Goal: Task Accomplishment & Management: Manage account settings

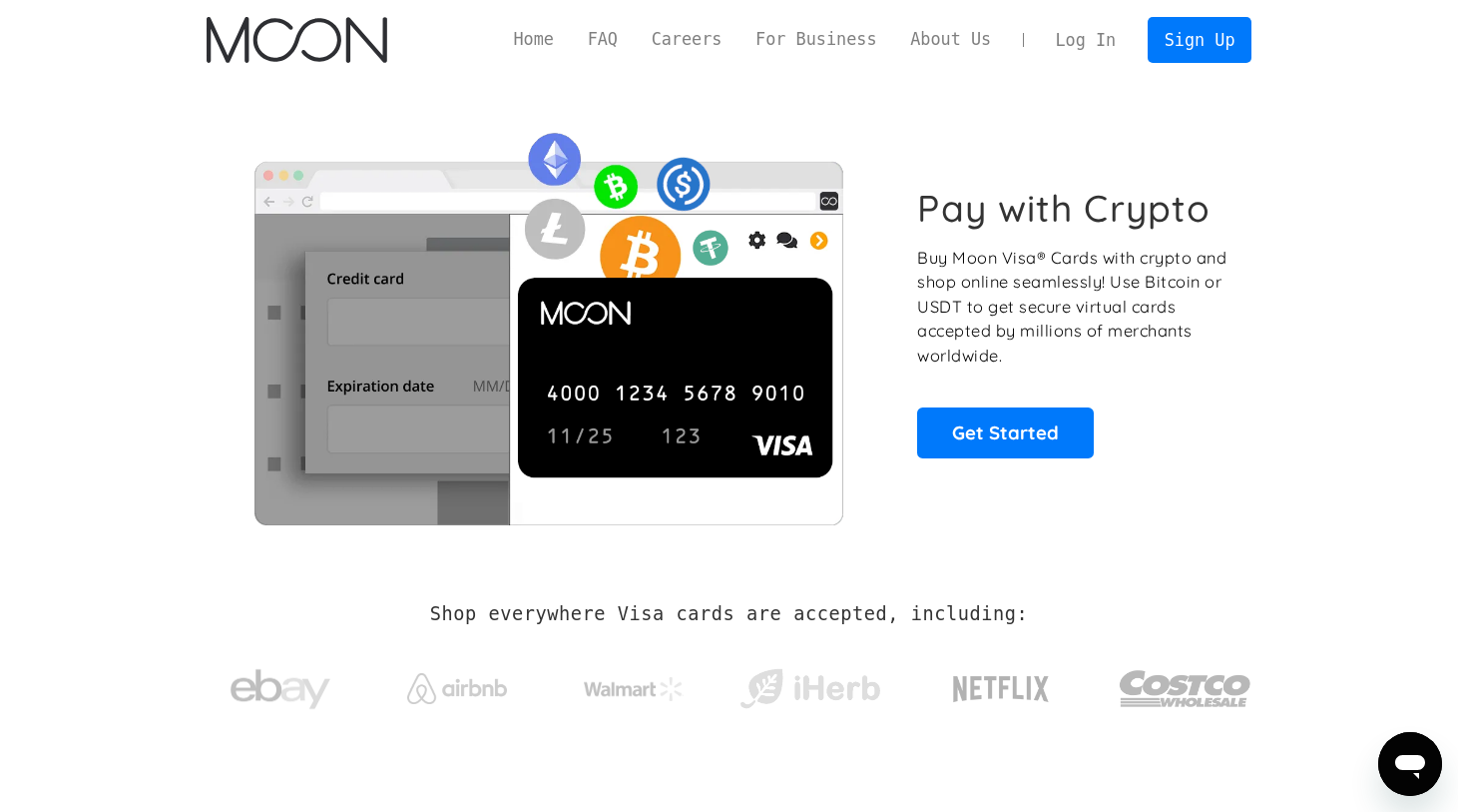
click at [1093, 40] on link "Log In" at bounding box center [1086, 40] width 94 height 44
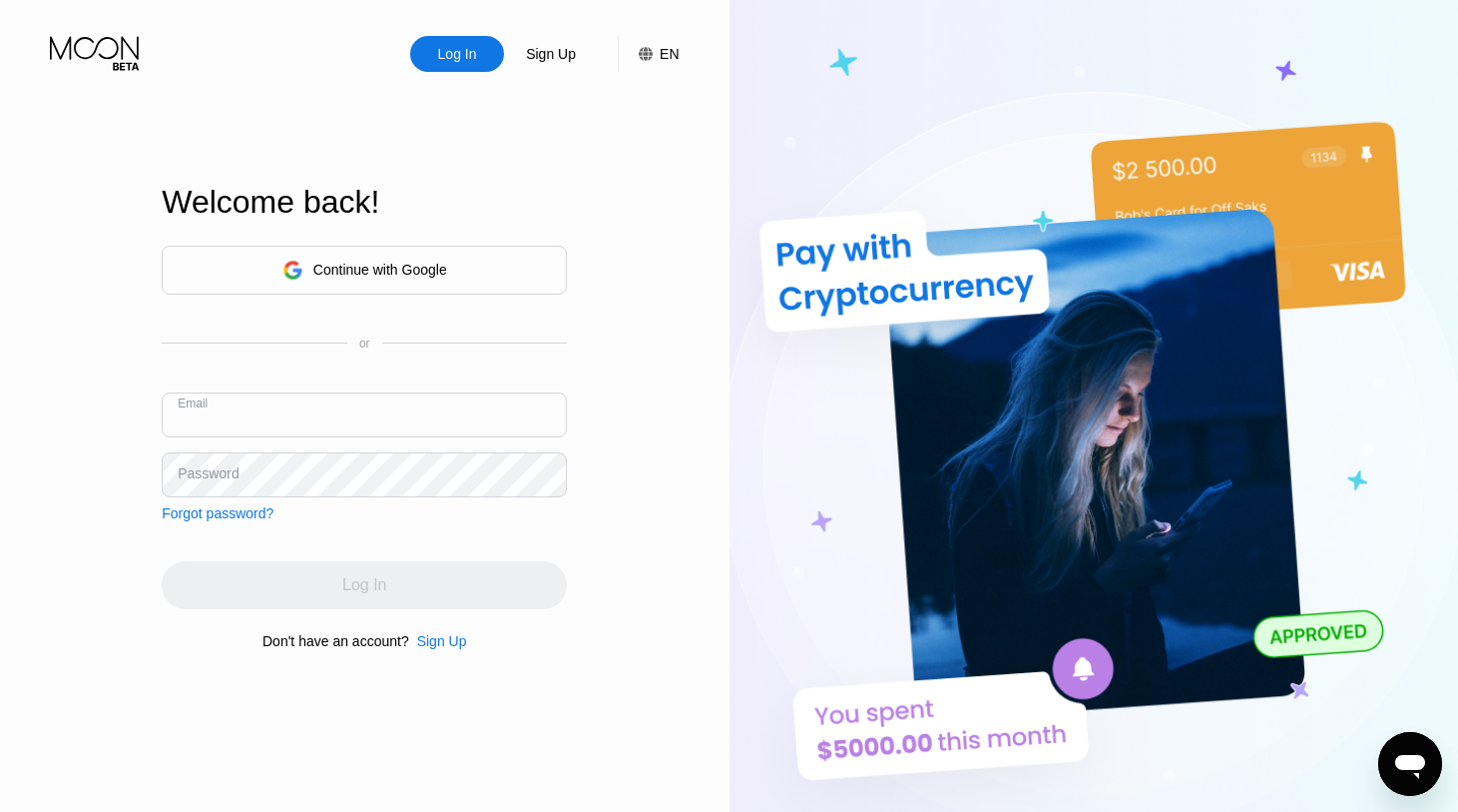
click at [307, 396] on input "text" at bounding box center [364, 414] width 405 height 45
click at [459, 71] on div "Log In" at bounding box center [457, 54] width 94 height 36
click at [289, 410] on input "text" at bounding box center [364, 414] width 405 height 45
type input "[EMAIL_ADDRESS][DOMAIN_NAME]"
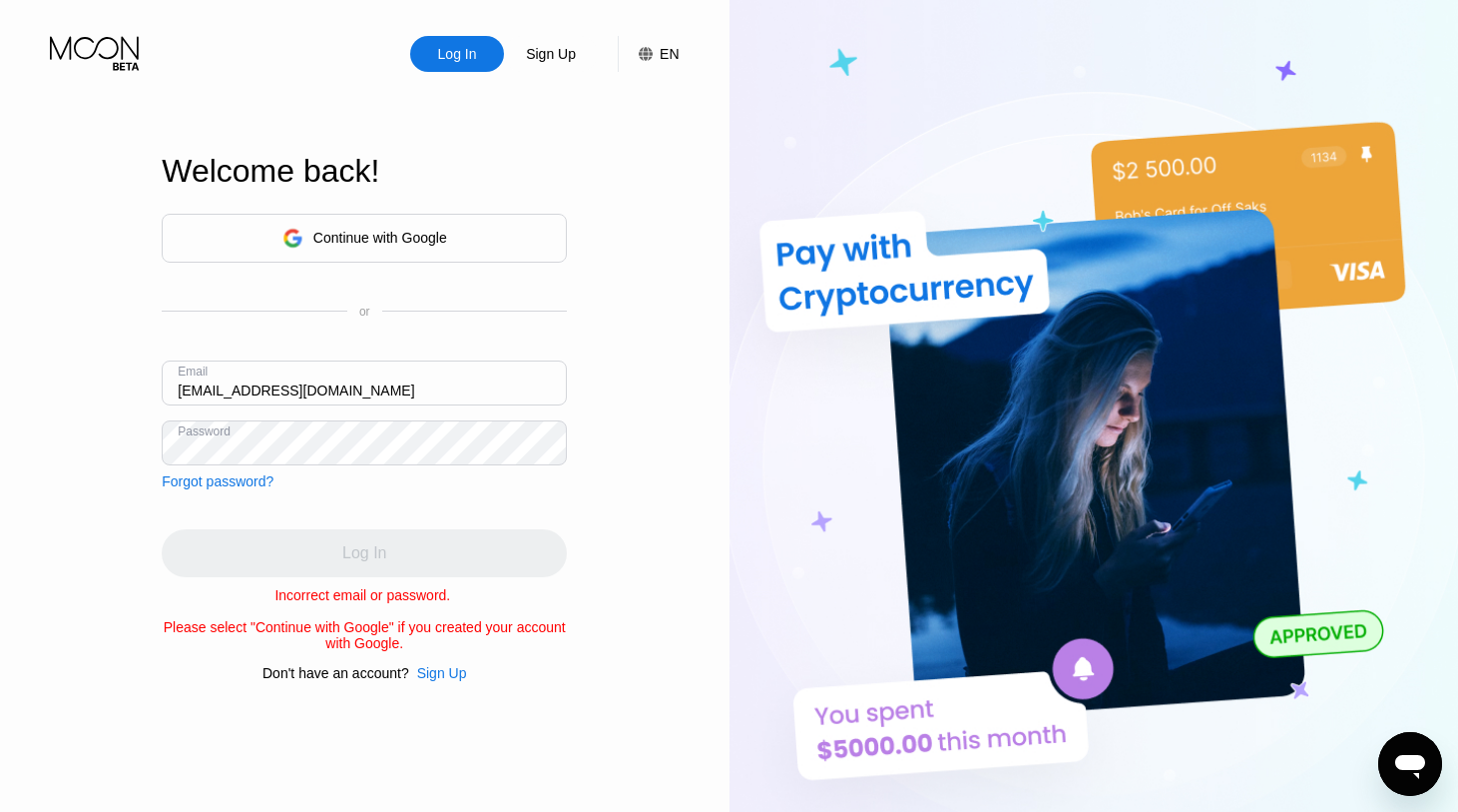
click at [398, 238] on div "Continue with Google" at bounding box center [380, 238] width 134 height 16
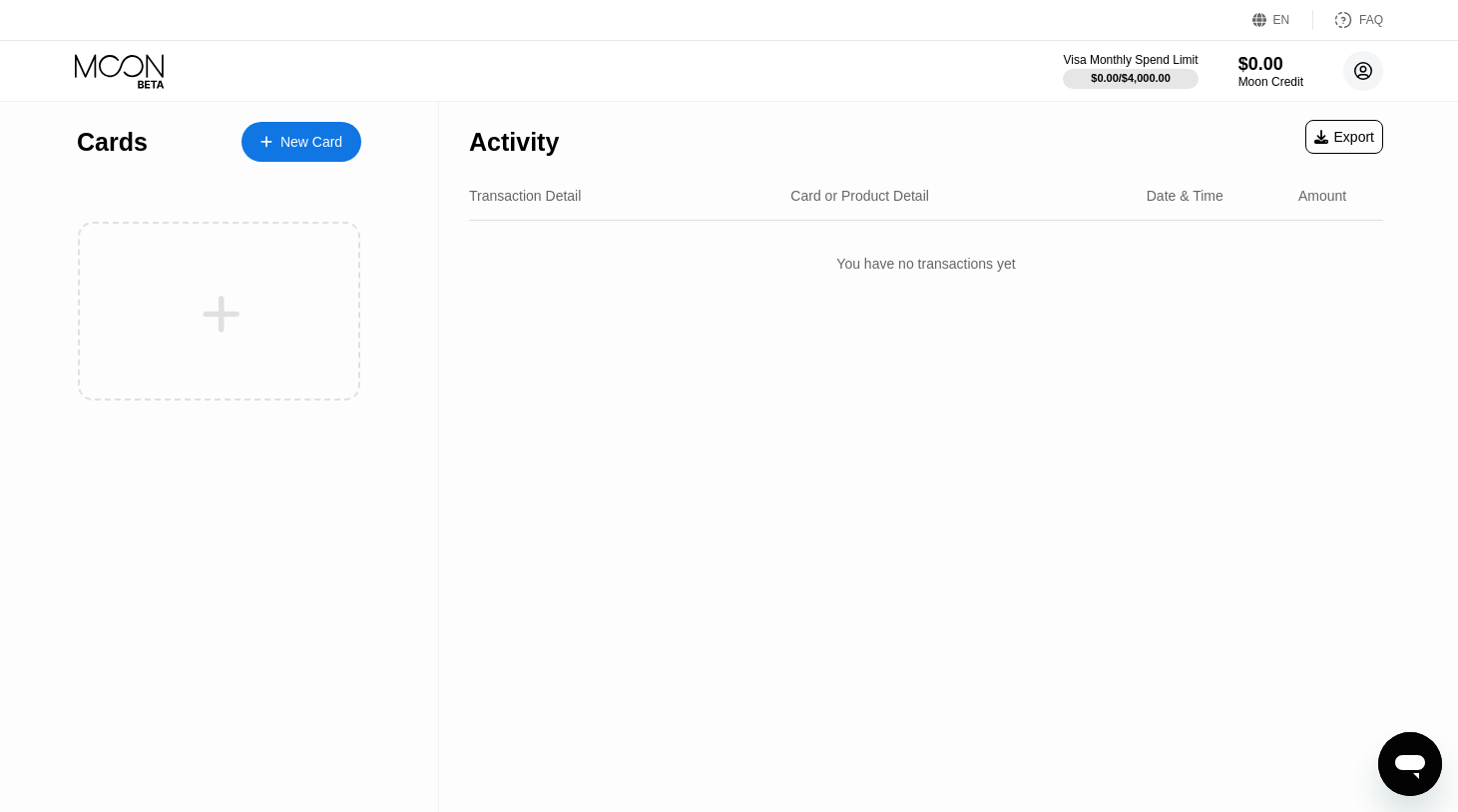
click at [1368, 80] on circle at bounding box center [1364, 71] width 40 height 40
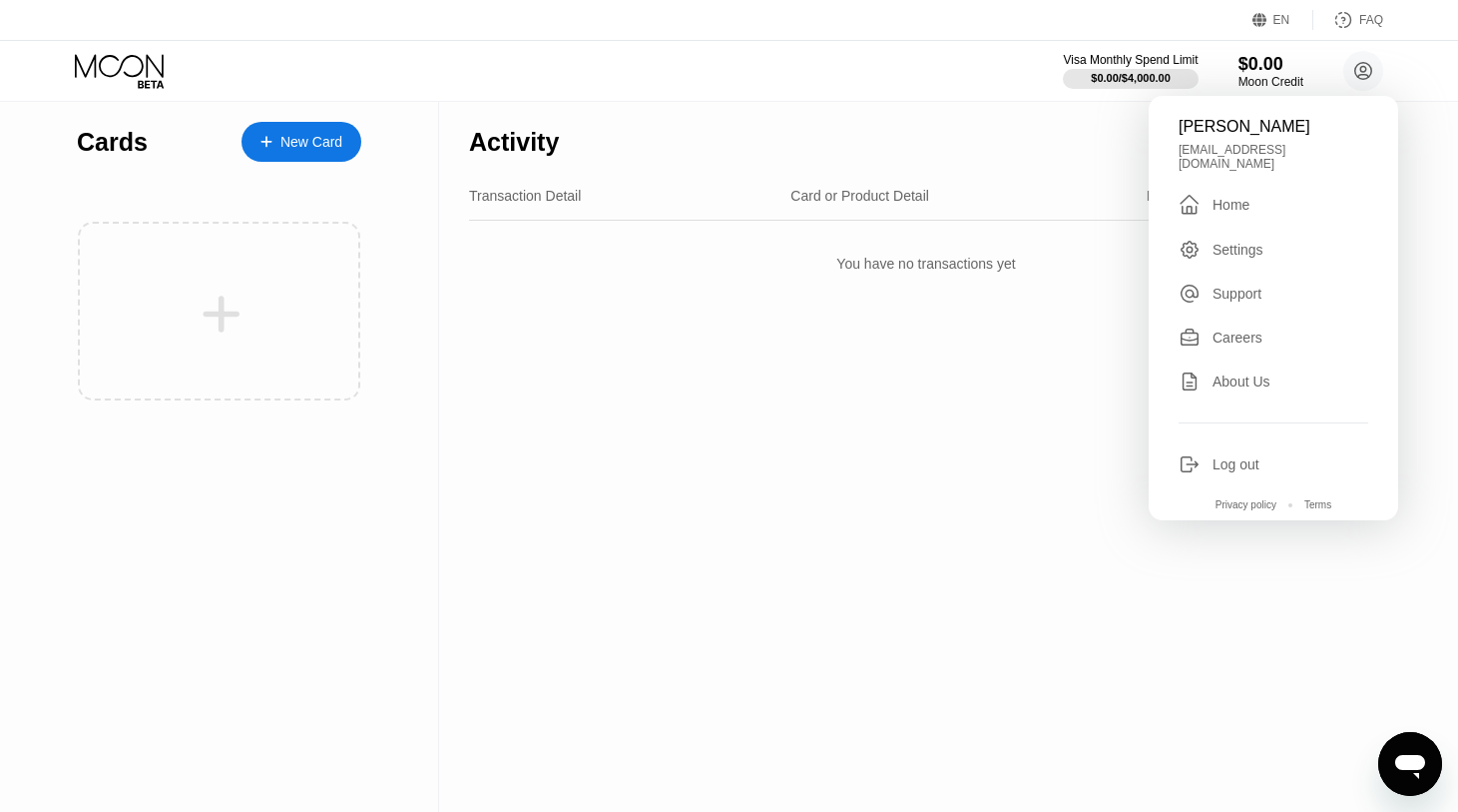
drag, startPoint x: 1227, startPoint y: 422, endPoint x: 1227, endPoint y: 435, distance: 13.0
click at [1227, 429] on div "Bill Thobe billthobe0@gmail.com  Home Settings Support Careers About Us Log ou…" at bounding box center [1274, 308] width 250 height 424
click at [1224, 456] on div "Log out" at bounding box center [1236, 464] width 47 height 16
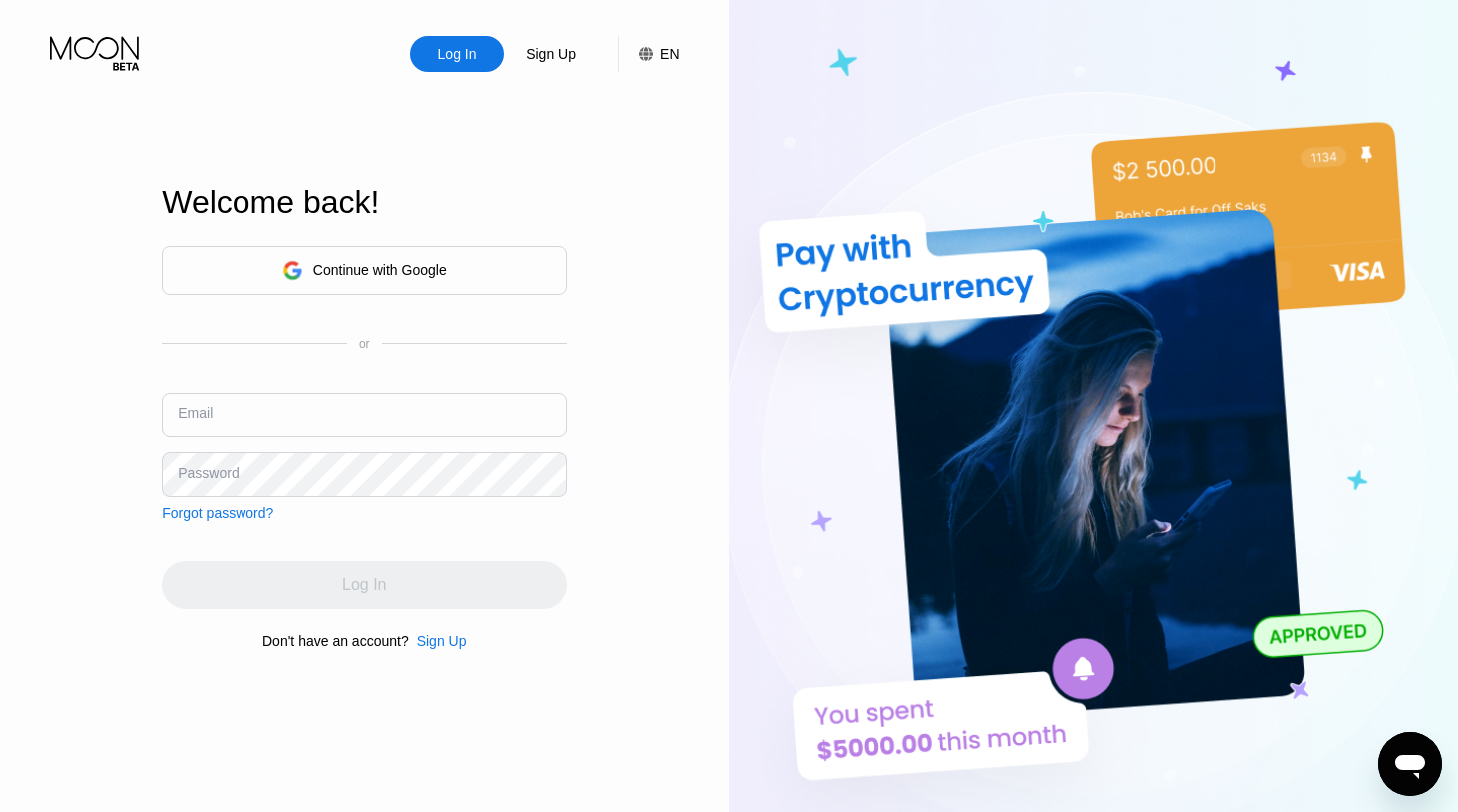
click at [503, 259] on div "Continue with Google" at bounding box center [364, 270] width 405 height 49
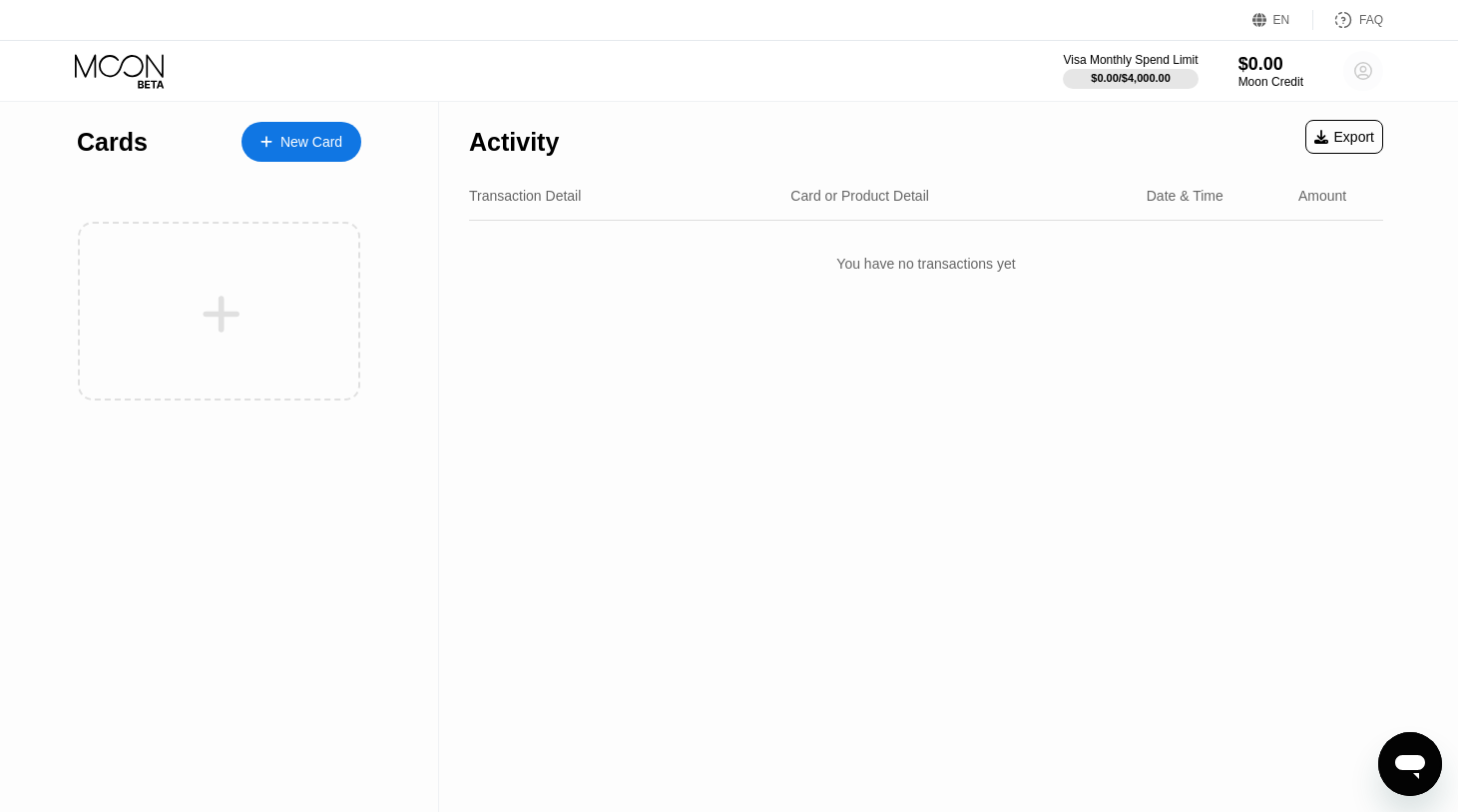
click at [1365, 60] on circle at bounding box center [1364, 71] width 40 height 40
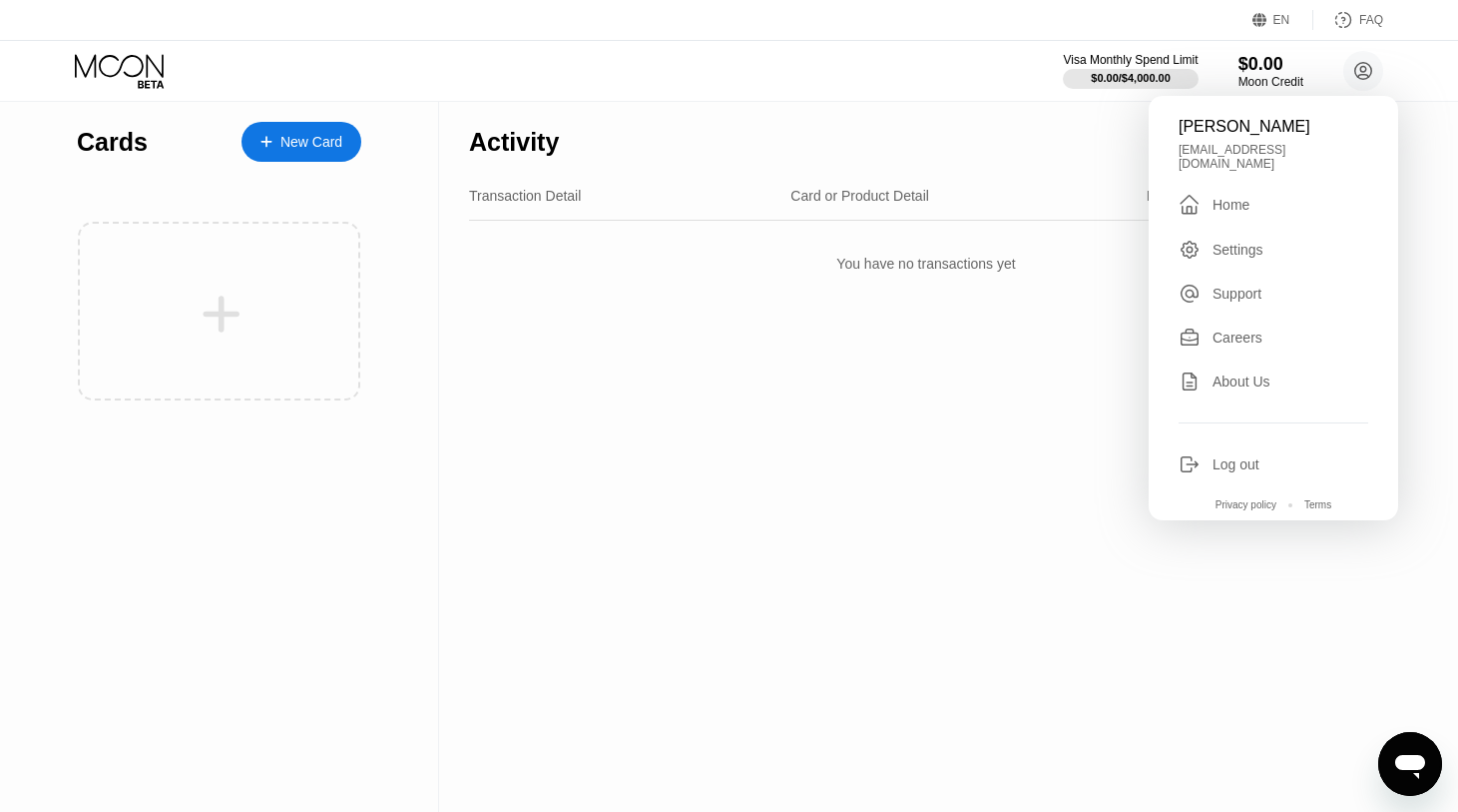
click at [1238, 462] on div "Log out" at bounding box center [1236, 464] width 47 height 16
click at [1235, 456] on div "Log out" at bounding box center [1236, 464] width 47 height 16
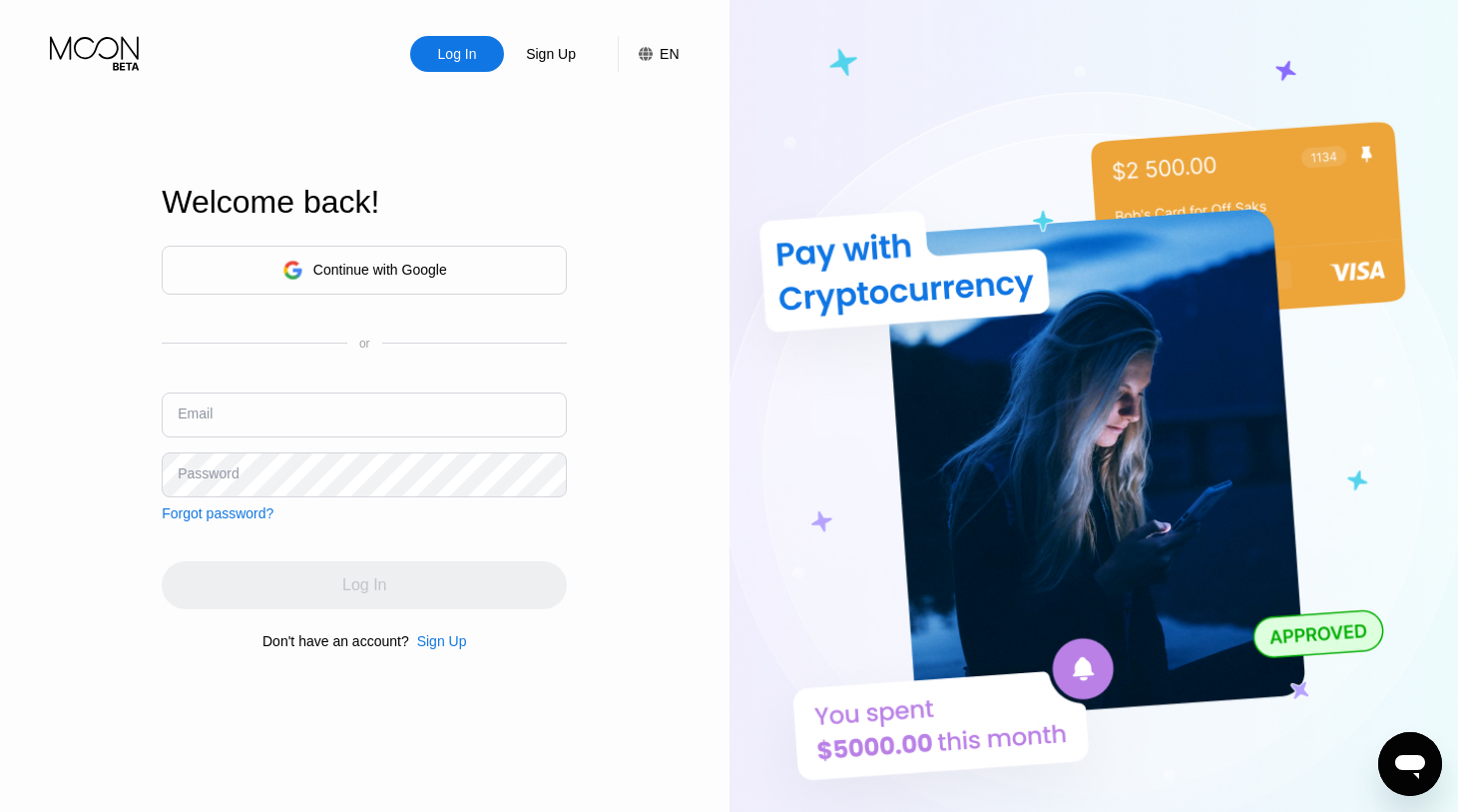
click at [292, 398] on input "text" at bounding box center [364, 414] width 405 height 45
paste input "[PERSON_NAME][EMAIL_ADDRESS][DOMAIN_NAME]"
type input "[PERSON_NAME][EMAIL_ADDRESS][DOMAIN_NAME]"
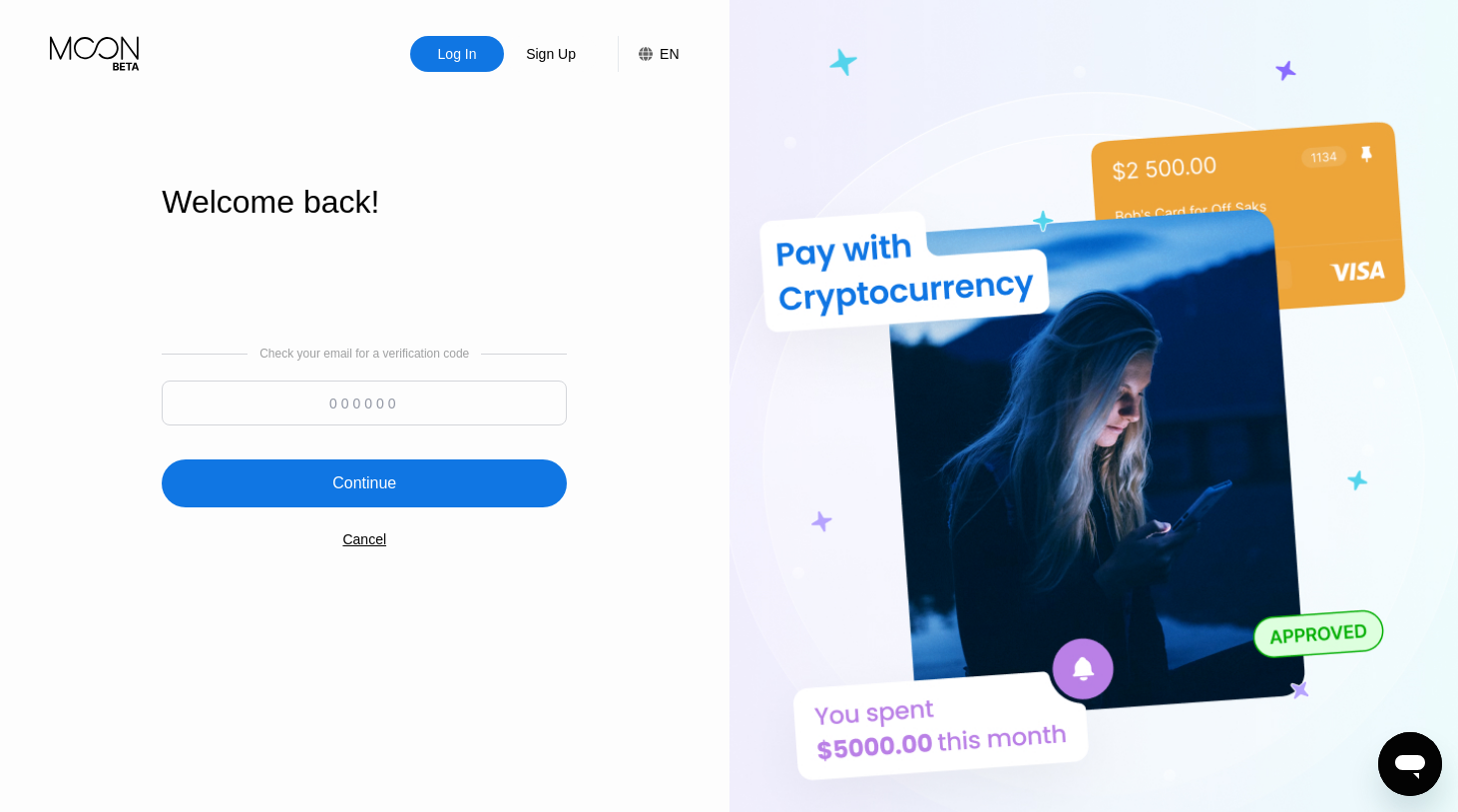
click at [318, 413] on input at bounding box center [364, 402] width 405 height 45
paste input "499804"
drag, startPoint x: 319, startPoint y: 412, endPoint x: 322, endPoint y: 427, distance: 15.3
click at [320, 412] on input "499804" at bounding box center [364, 402] width 405 height 45
type input "499804"
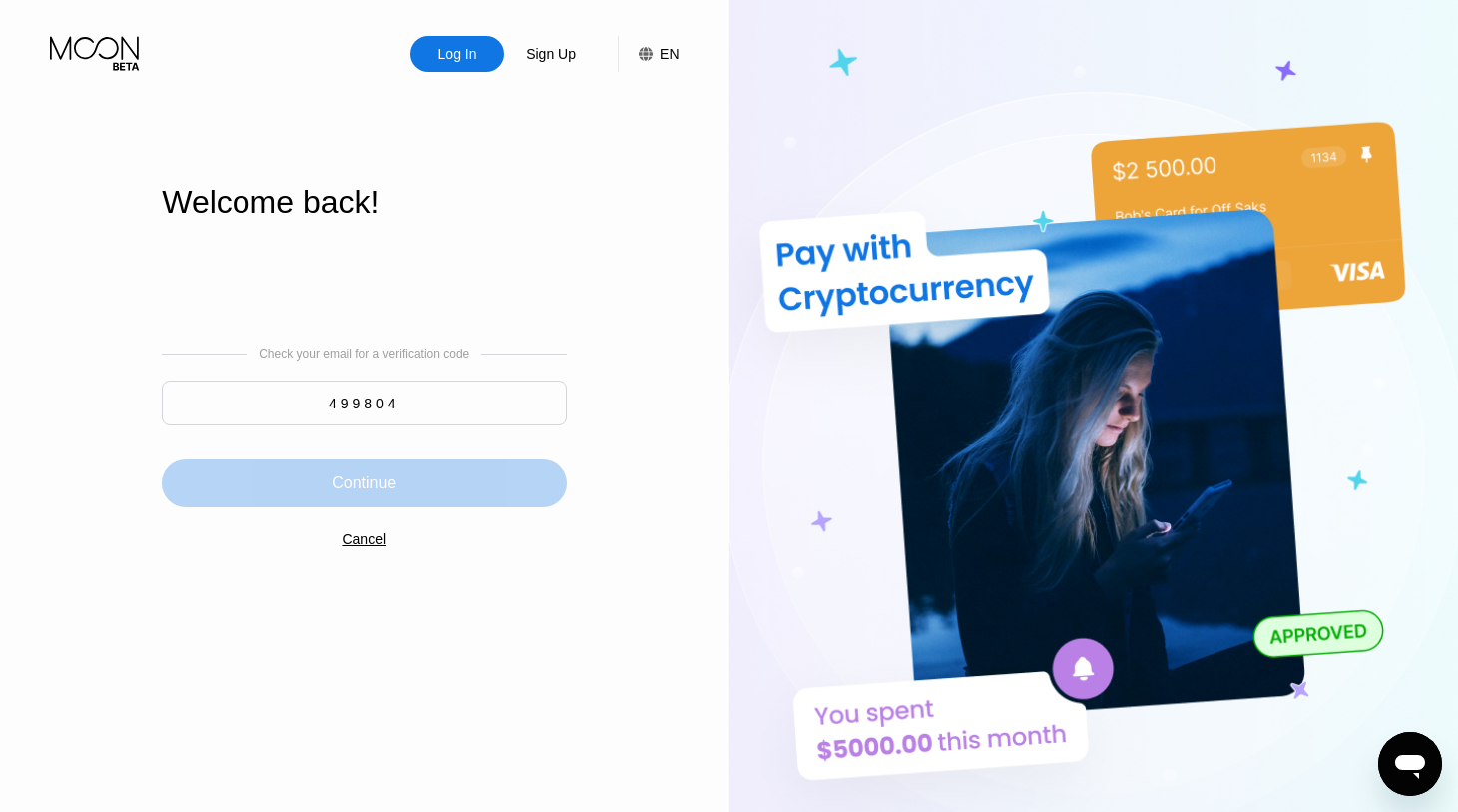
click at [336, 489] on div "Continue" at bounding box center [364, 483] width 64 height 20
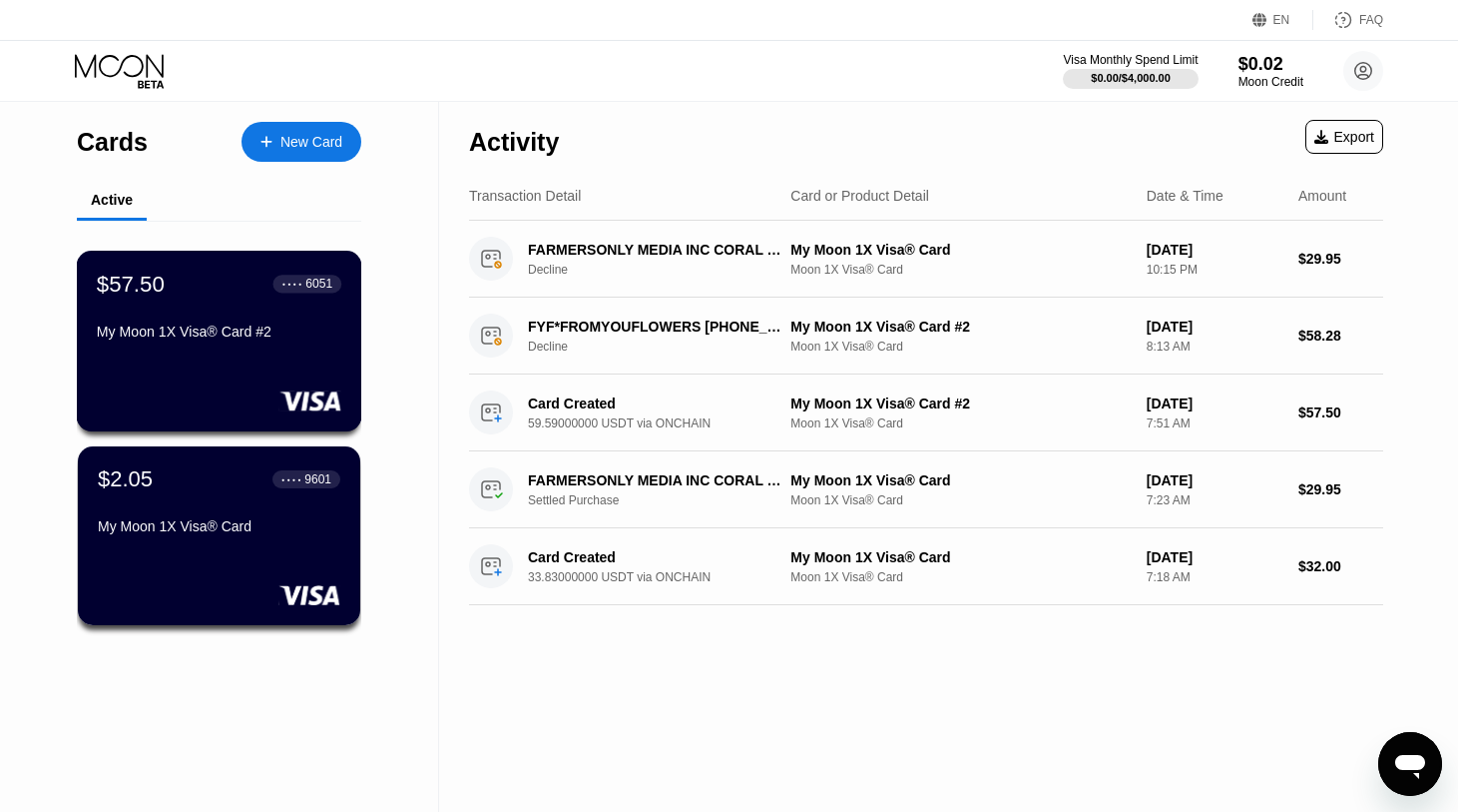
click at [299, 374] on div "$57.50 ● ● ● ● 6051 My Moon 1X Visa® Card #2" at bounding box center [219, 341] width 285 height 181
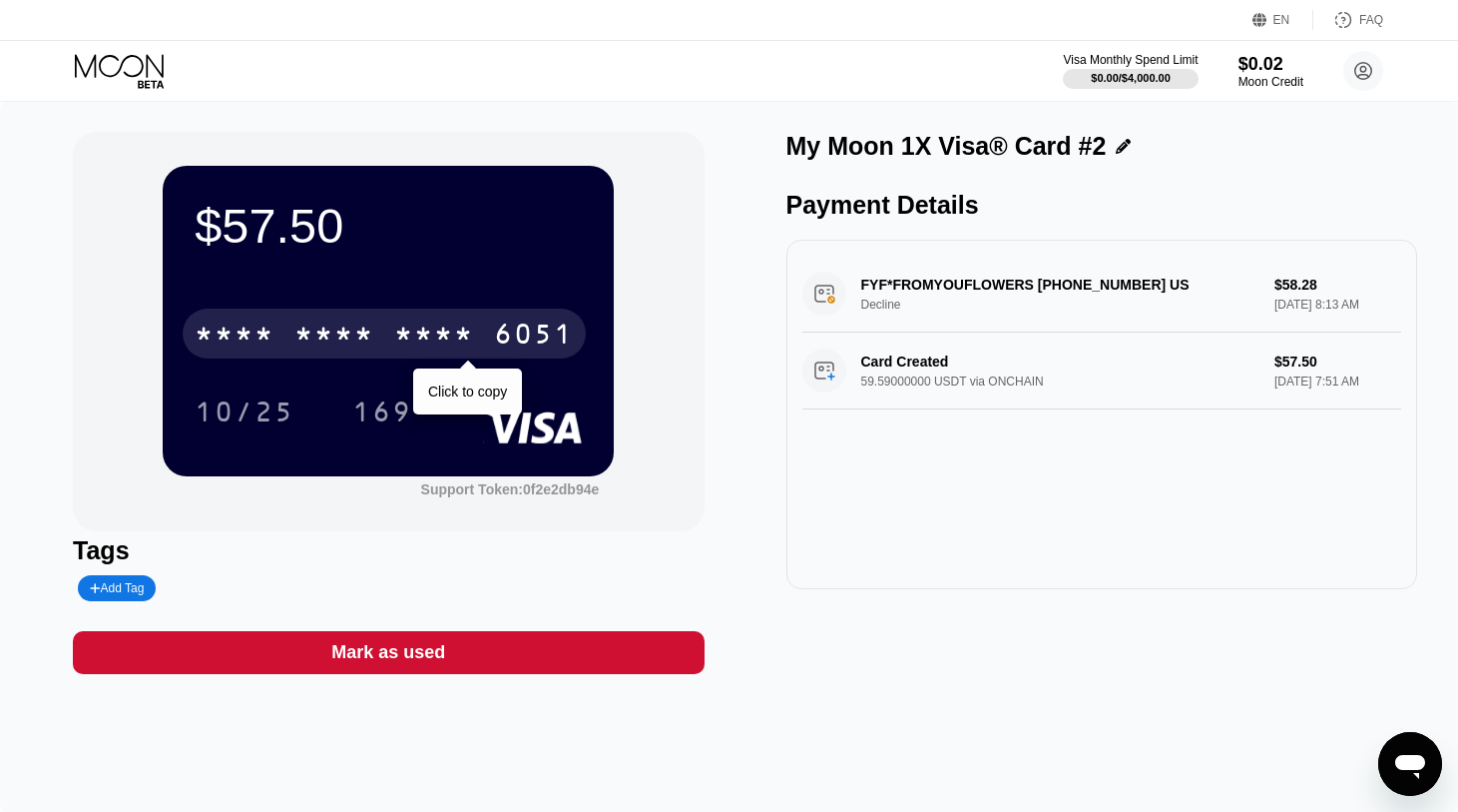
click at [524, 344] on div "6051" at bounding box center [534, 336] width 80 height 32
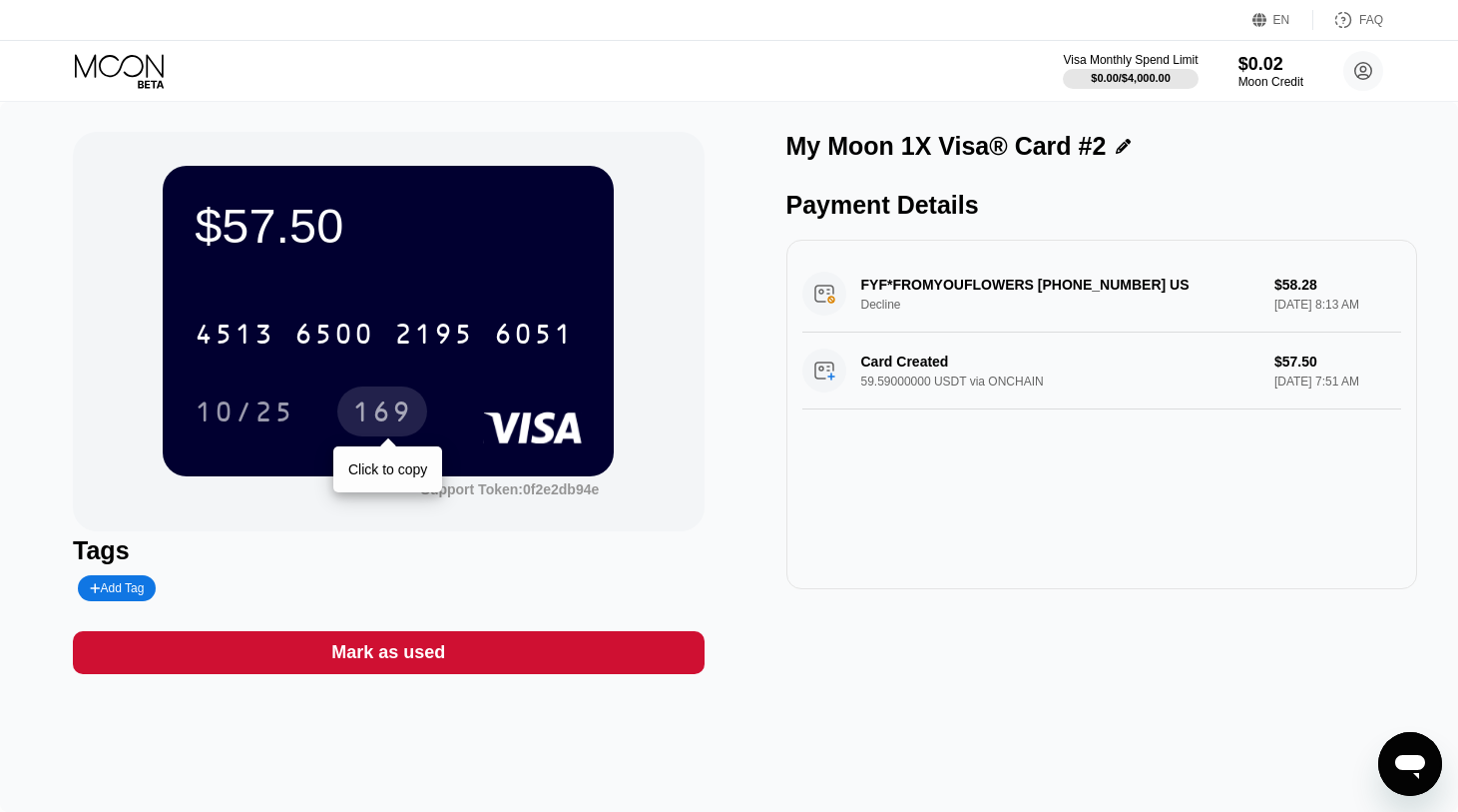
click at [384, 414] on div "169" at bounding box center [382, 414] width 60 height 32
